Goal: Information Seeking & Learning: Learn about a topic

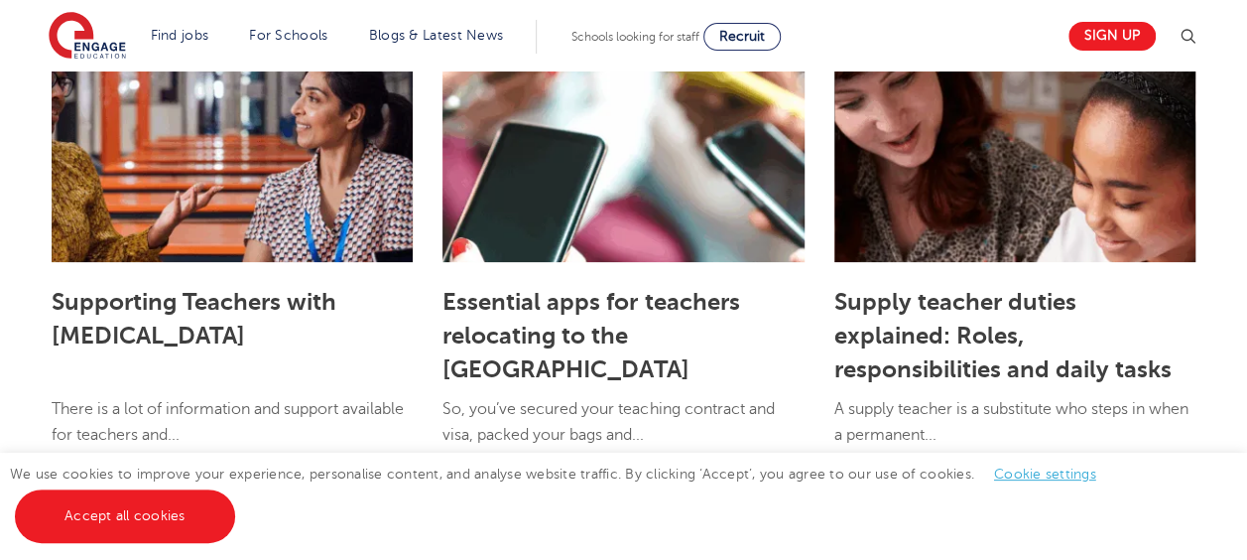
scroll to position [3831, 0]
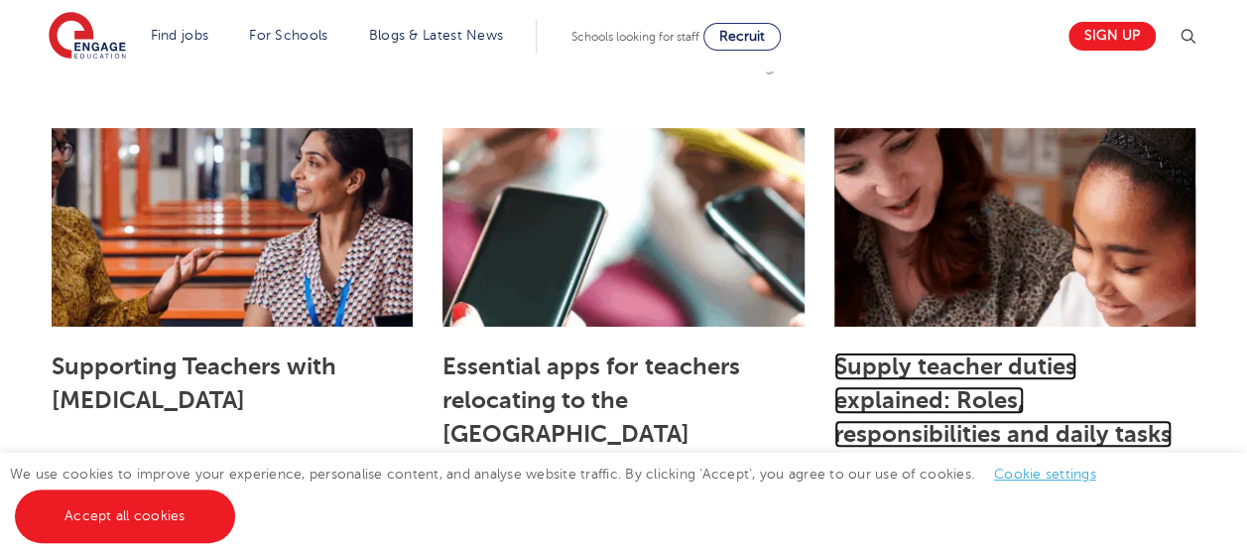
click at [962, 365] on link "Supply teacher duties explained: Roles, responsibilities and daily tasks" at bounding box center [1002, 399] width 337 height 95
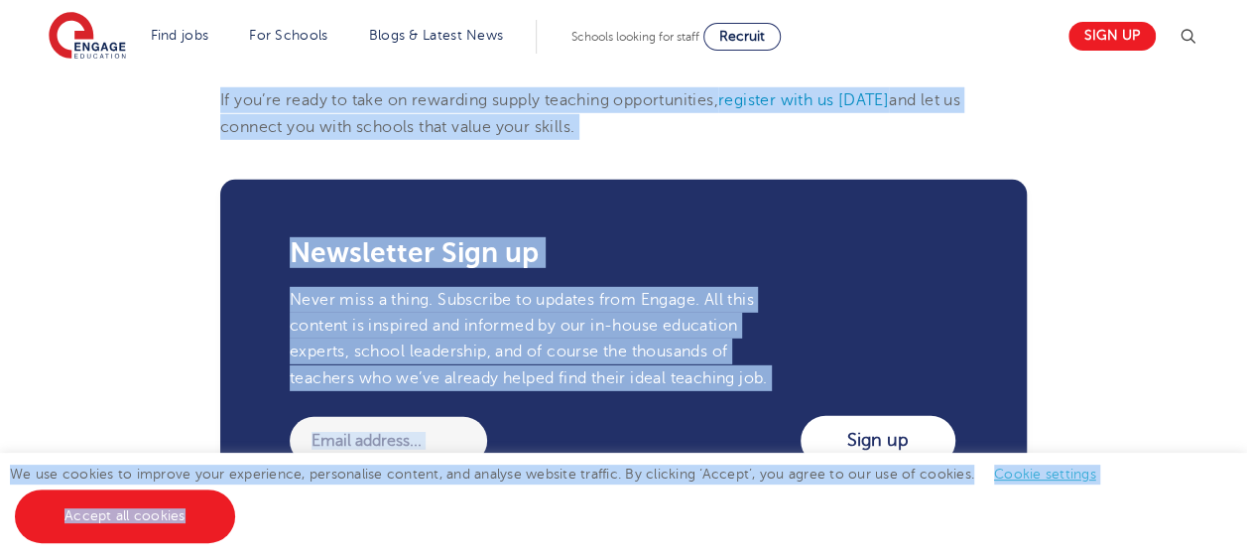
scroll to position [2886, 0]
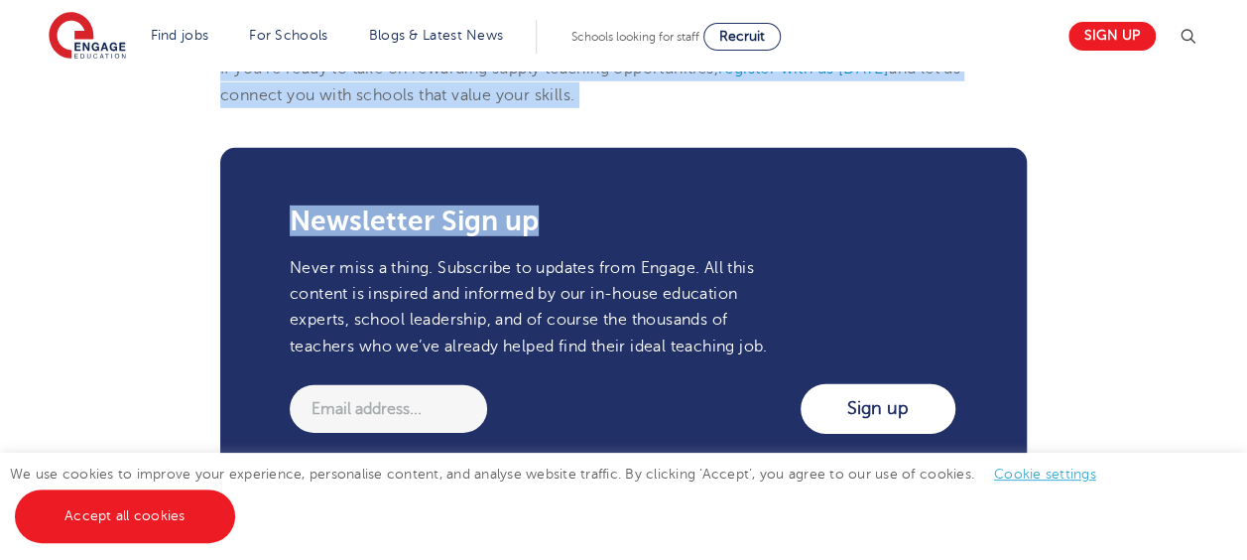
drag, startPoint x: 222, startPoint y: 169, endPoint x: 769, endPoint y: 139, distance: 547.4
copy section "Loremi dolorsi ametco adipiscin: Elits, doeiusmodtempori utl etdol magna A enim…"
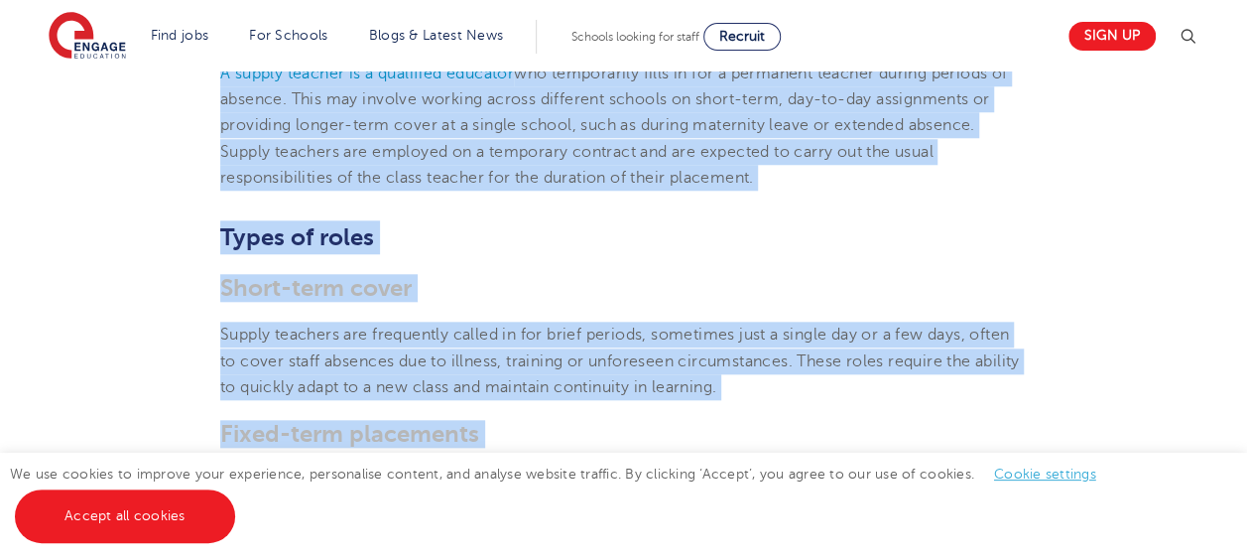
scroll to position [0, 0]
